Goal: Task Accomplishment & Management: Complete application form

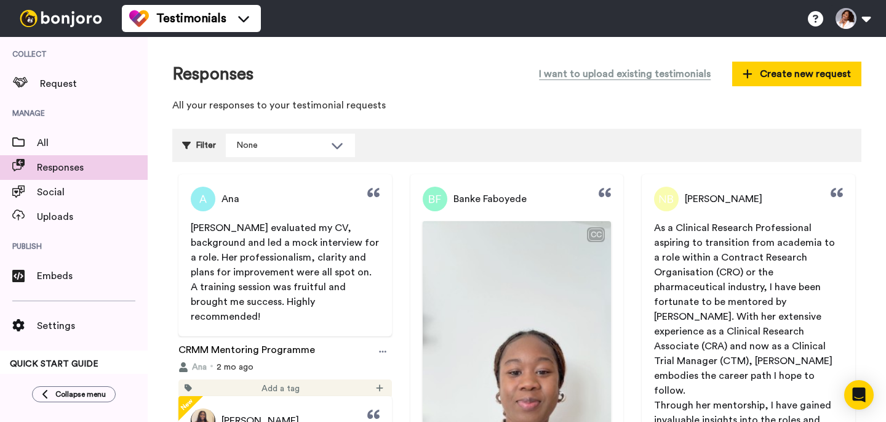
scroll to position [151, 0]
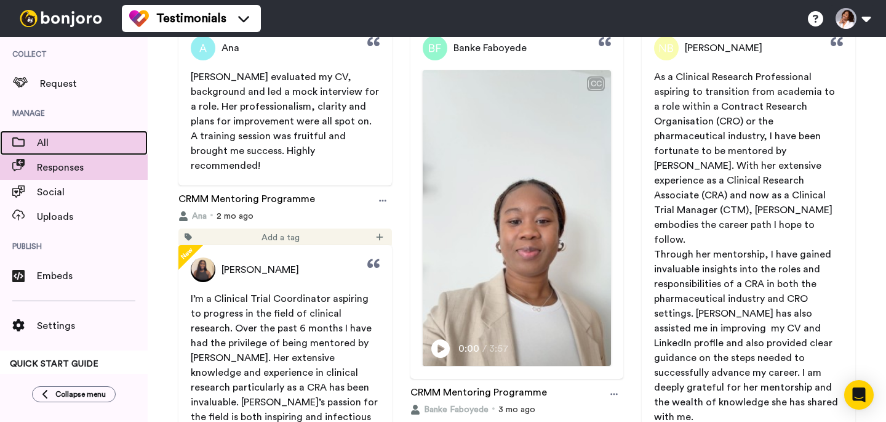
click at [76, 131] on div "All" at bounding box center [74, 142] width 148 height 25
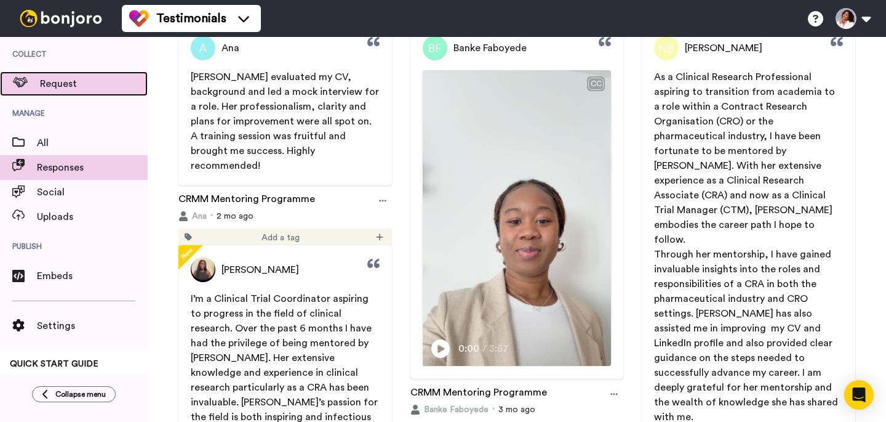
click at [80, 81] on span "Request" at bounding box center [94, 83] width 108 height 15
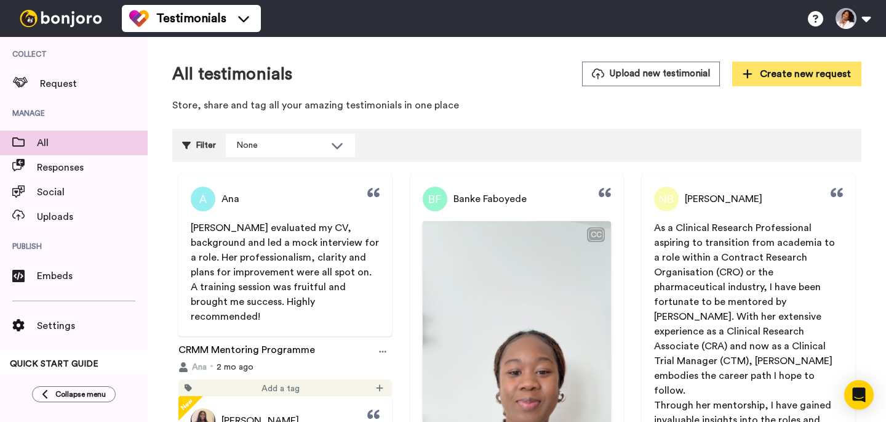
click at [806, 70] on span "Create new request" at bounding box center [797, 73] width 108 height 15
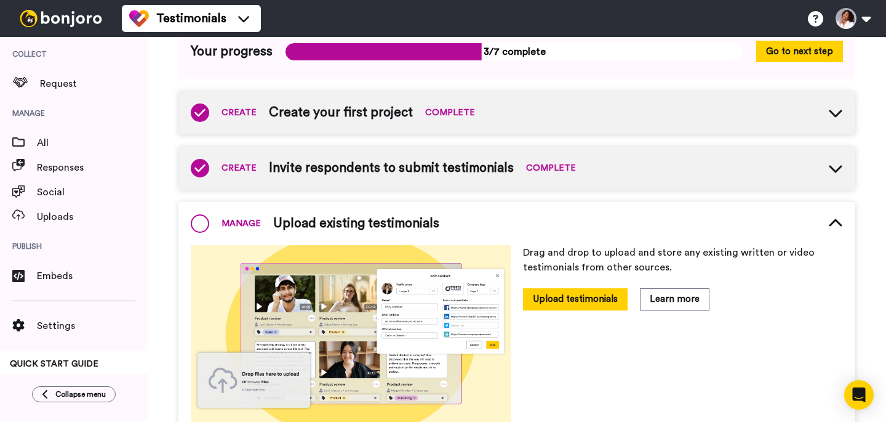
scroll to position [93, 0]
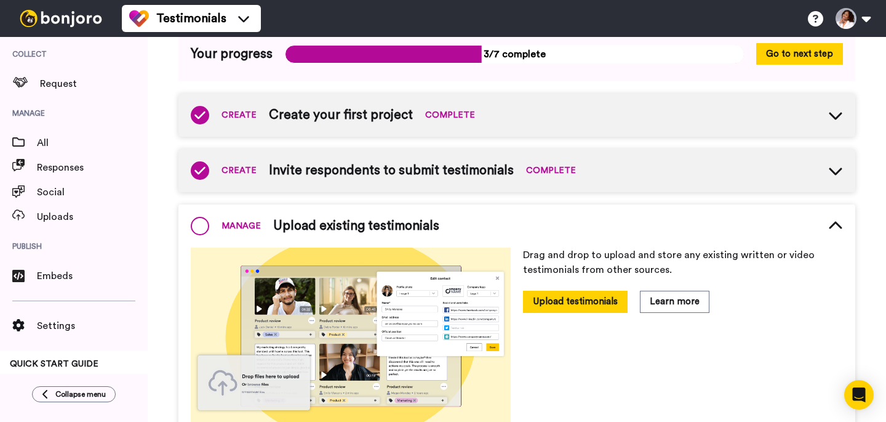
click at [439, 170] on span "Invite respondents to submit testimonials" at bounding box center [391, 170] width 245 height 18
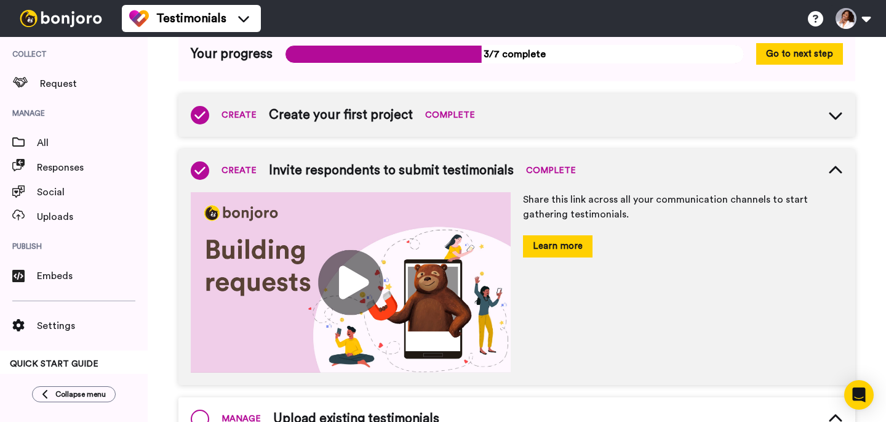
click at [560, 249] on button "Learn more" at bounding box center [558, 246] width 70 height 22
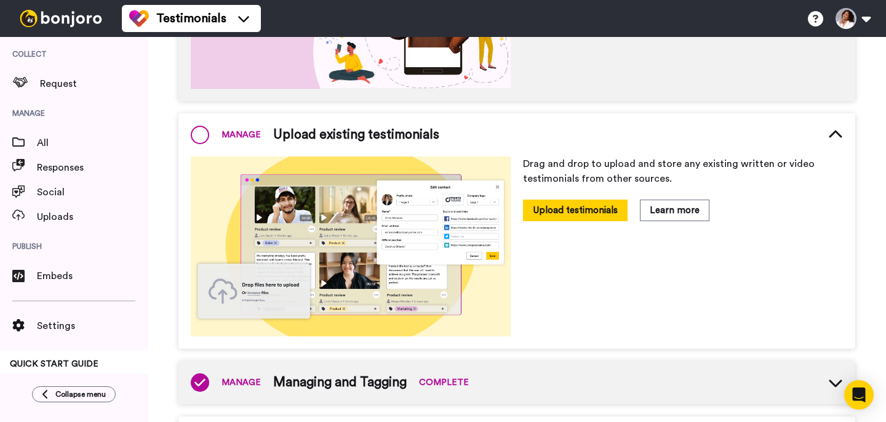
scroll to position [556, 0]
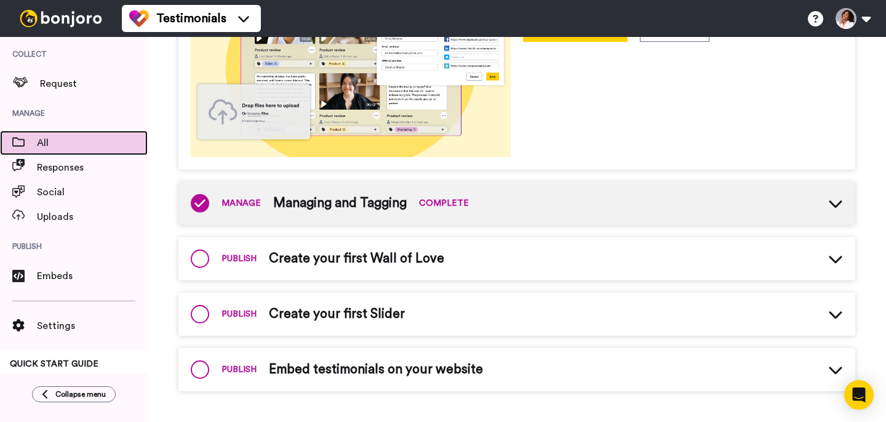
click at [74, 146] on span "All" at bounding box center [92, 142] width 111 height 15
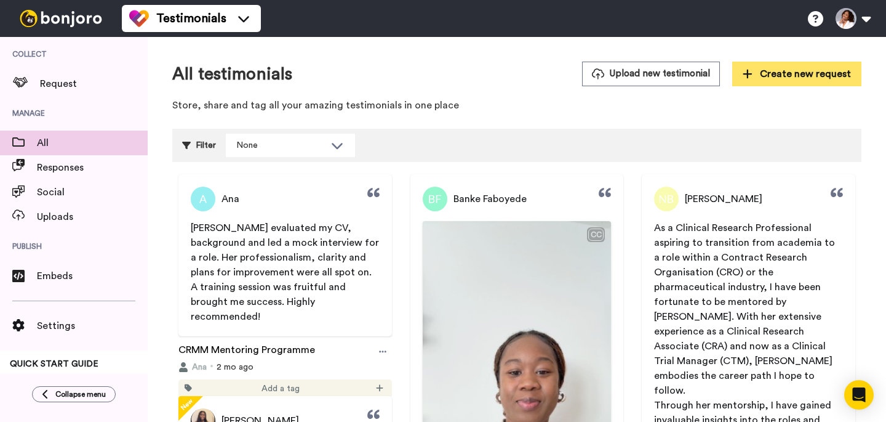
click at [782, 72] on span "Create new request" at bounding box center [797, 73] width 108 height 15
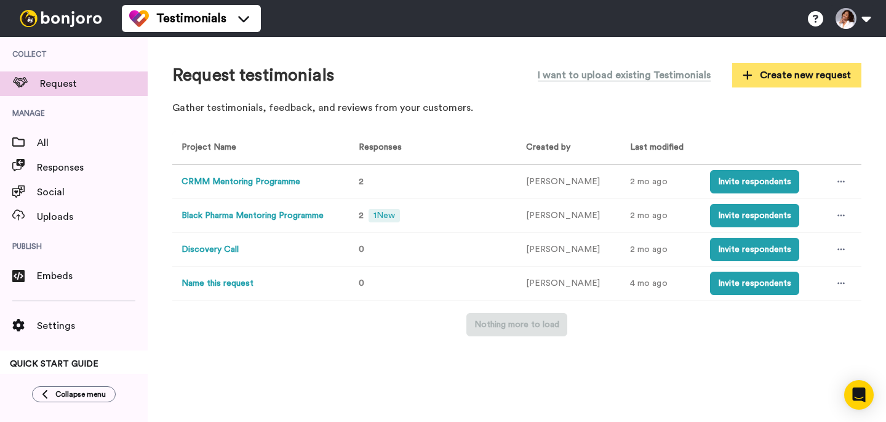
click at [771, 77] on span "Create new request" at bounding box center [797, 75] width 108 height 15
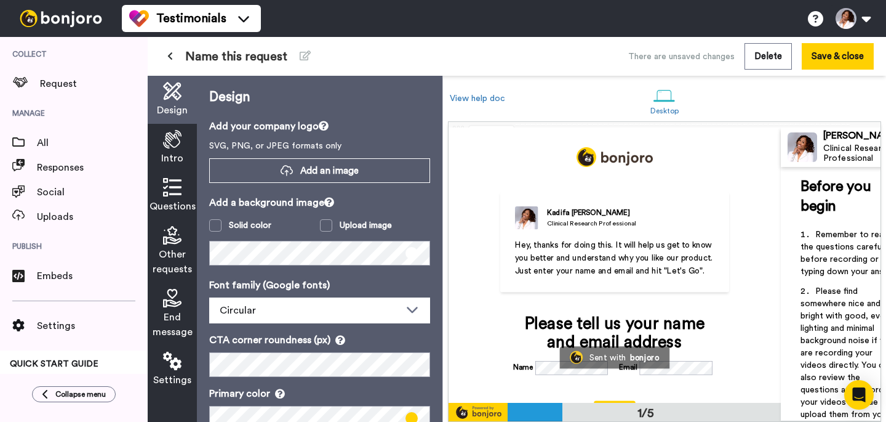
click at [281, 51] on span "Name this request" at bounding box center [236, 56] width 102 height 17
click at [303, 54] on icon at bounding box center [305, 55] width 11 height 10
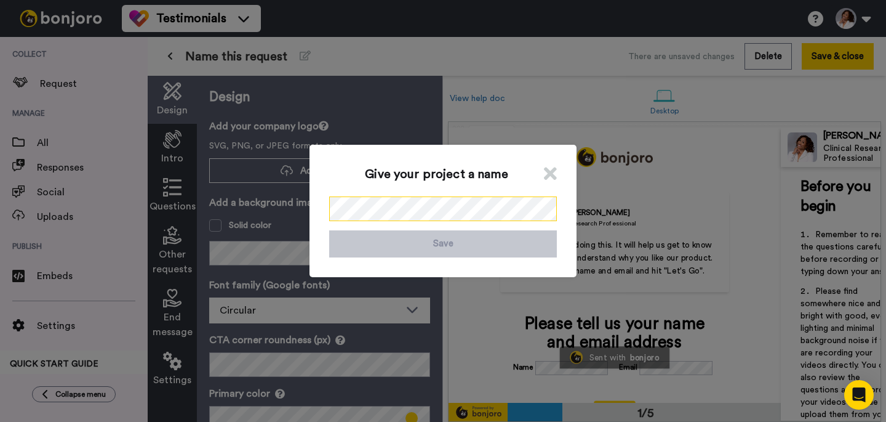
click at [269, 191] on div "Give your project a name Save" at bounding box center [443, 211] width 886 height 422
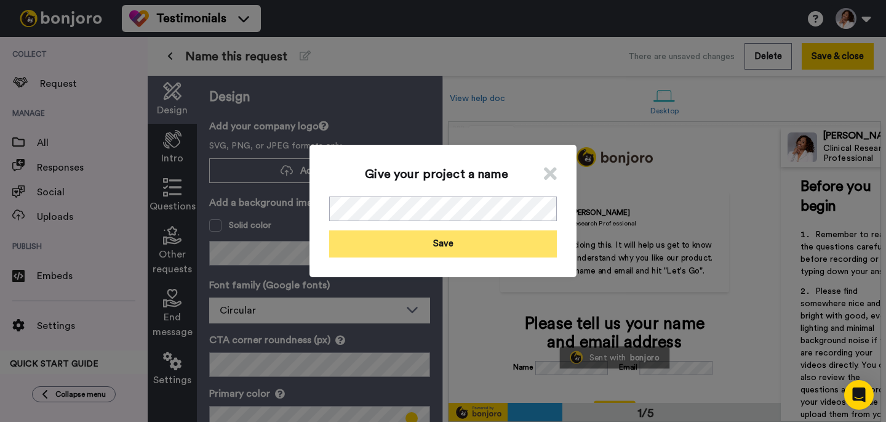
click at [356, 246] on button "Save" at bounding box center [443, 243] width 228 height 26
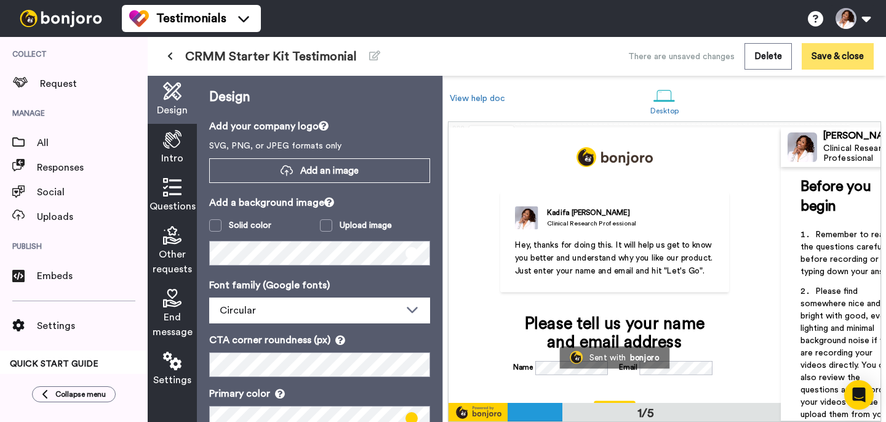
click at [839, 60] on button "Save & close" at bounding box center [838, 56] width 72 height 26
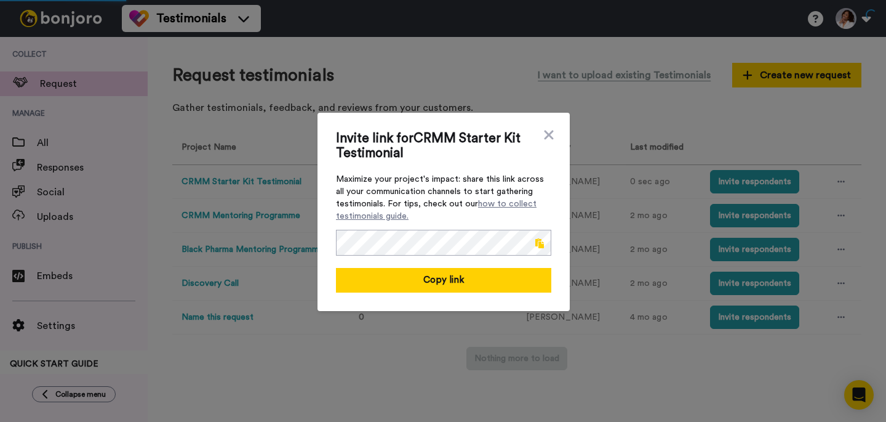
click at [539, 244] on span at bounding box center [539, 243] width 9 height 10
